Goal: Information Seeking & Learning: Learn about a topic

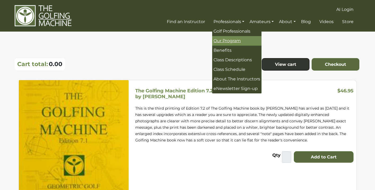
click at [234, 39] on span "Our Program" at bounding box center [226, 40] width 27 height 5
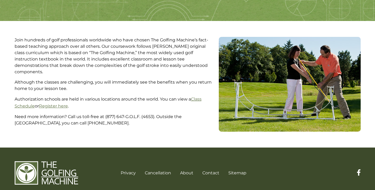
scroll to position [100, 0]
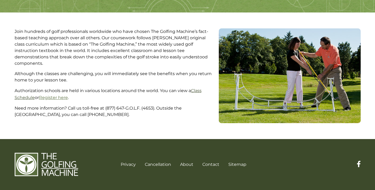
click at [195, 88] on link "Class Schedule" at bounding box center [108, 94] width 187 height 12
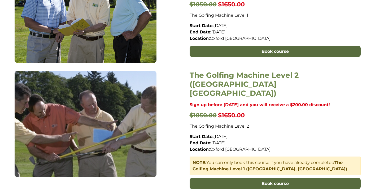
scroll to position [289, 0]
